Goal: Check status: Check status

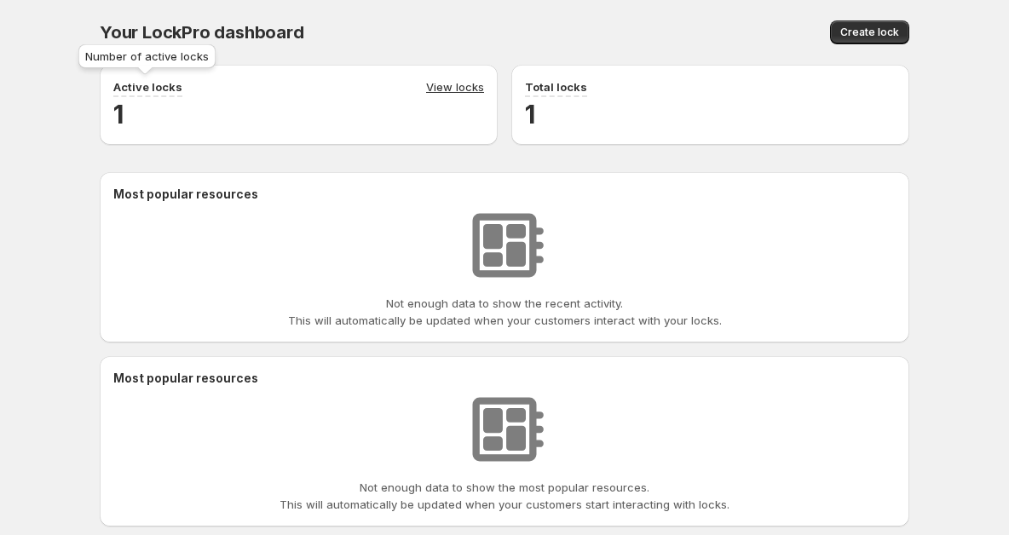
click at [165, 95] on p "Active locks" at bounding box center [147, 86] width 69 height 17
click at [439, 80] on link "View locks" at bounding box center [455, 87] width 58 height 19
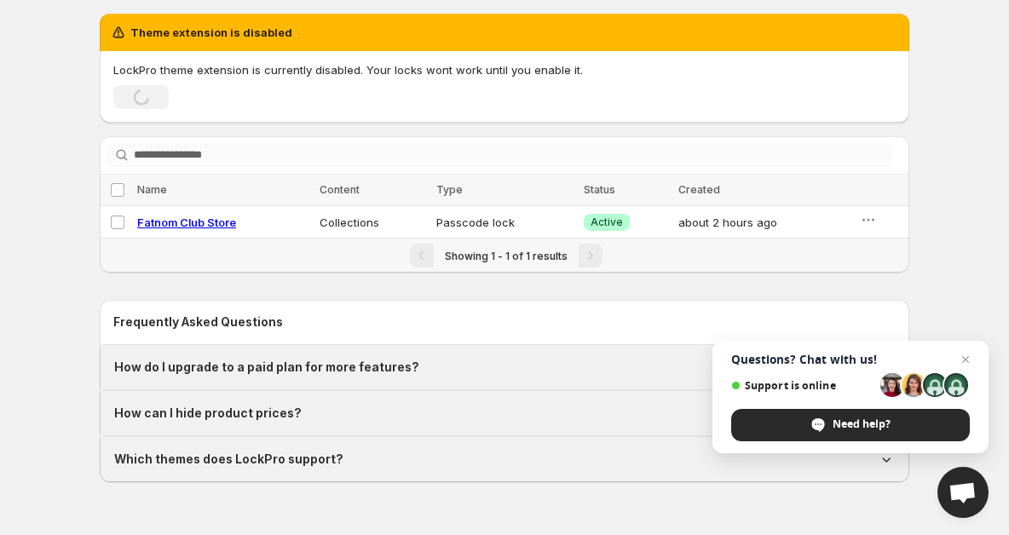
scroll to position [53, 0]
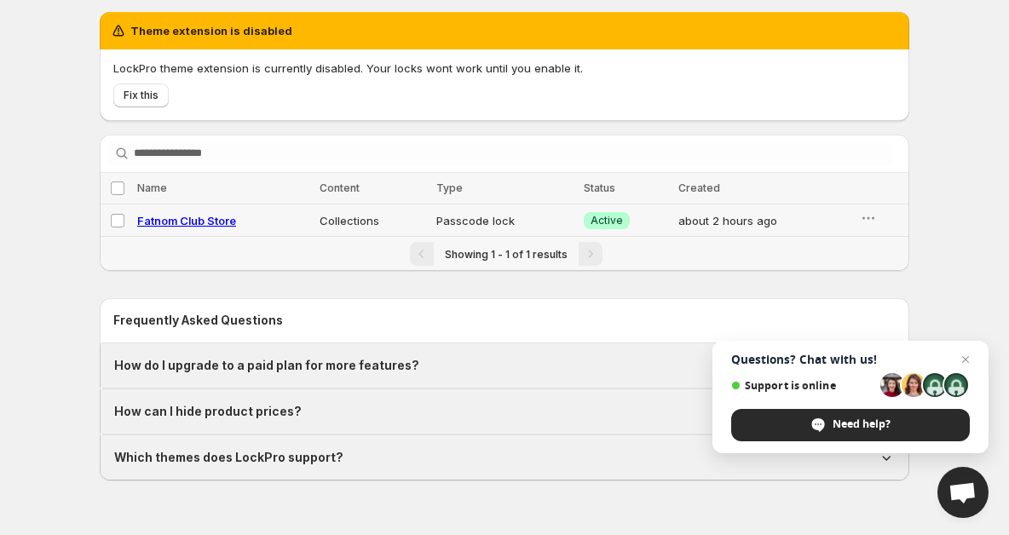
click at [187, 225] on span "Fatnom Club Store" at bounding box center [186, 221] width 99 height 14
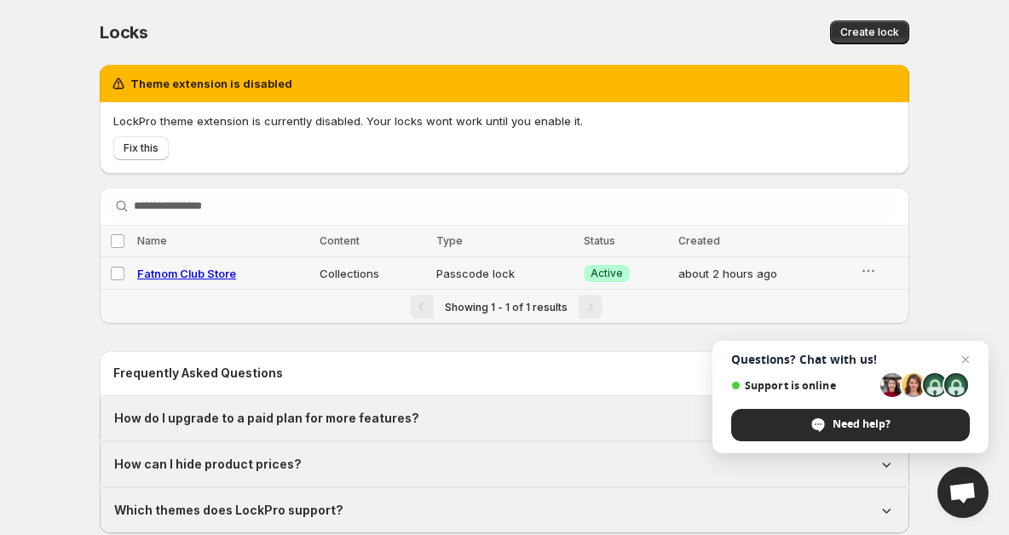
select select "**********"
select select "******"
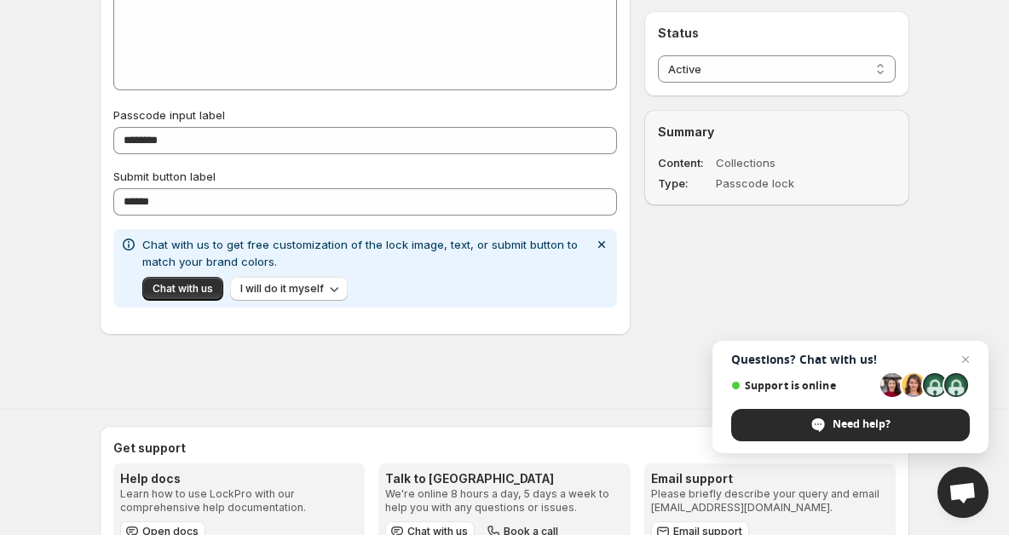
scroll to position [1048, 0]
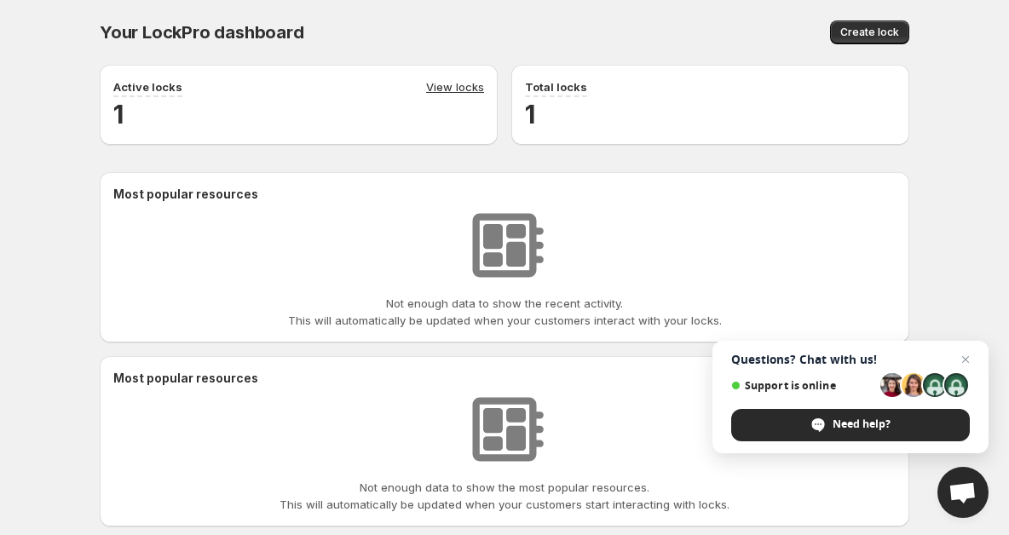
click at [447, 83] on link "View locks" at bounding box center [455, 87] width 58 height 19
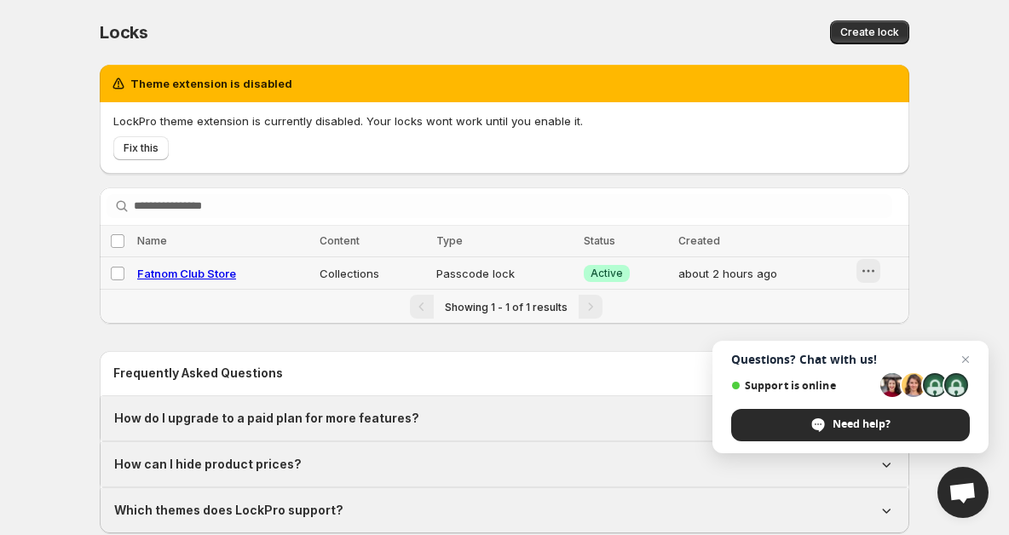
click at [861, 274] on icon "button" at bounding box center [868, 271] width 17 height 17
click at [874, 309] on span "Preview" at bounding box center [891, 308] width 43 height 14
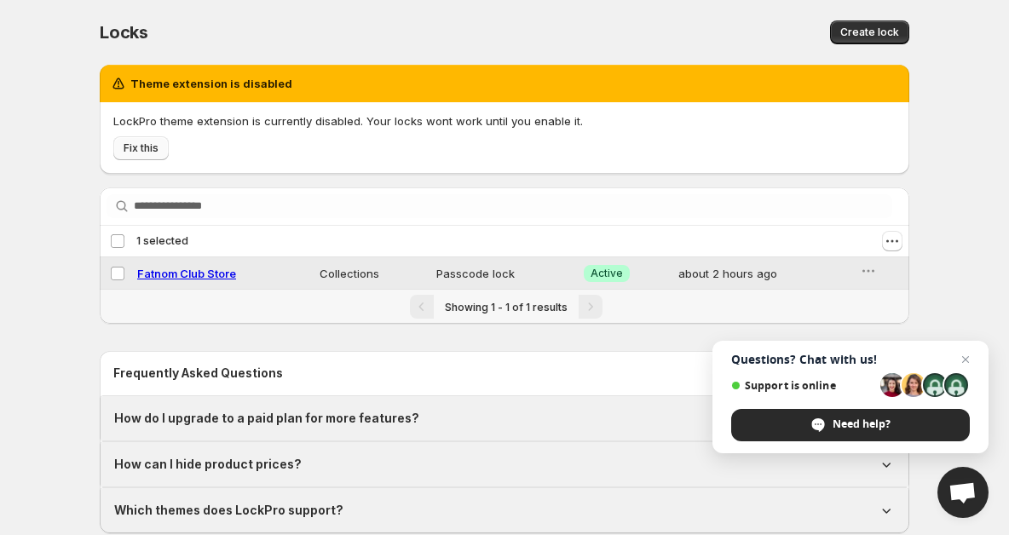
click at [145, 154] on span "Fix this" at bounding box center [141, 149] width 35 height 14
